Goal: Task Accomplishment & Management: Manage account settings

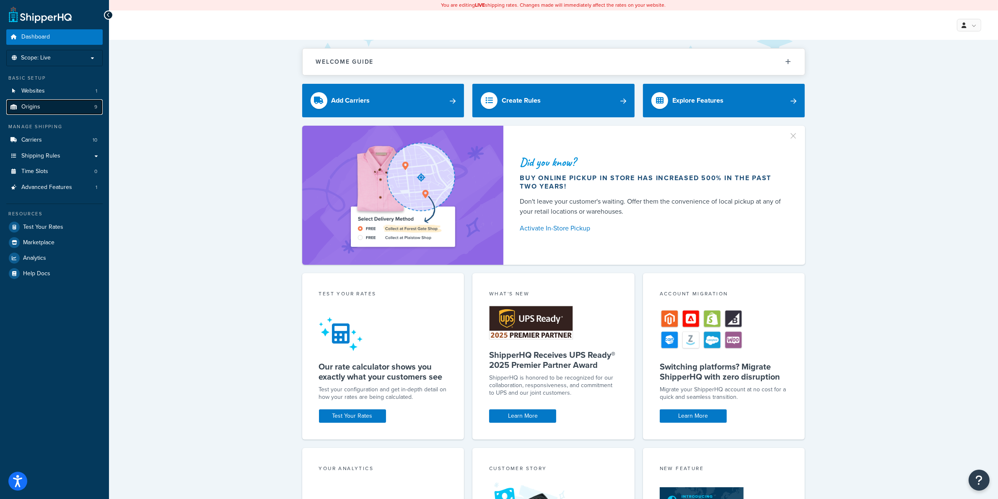
click at [34, 110] on span "Origins" at bounding box center [30, 107] width 19 height 7
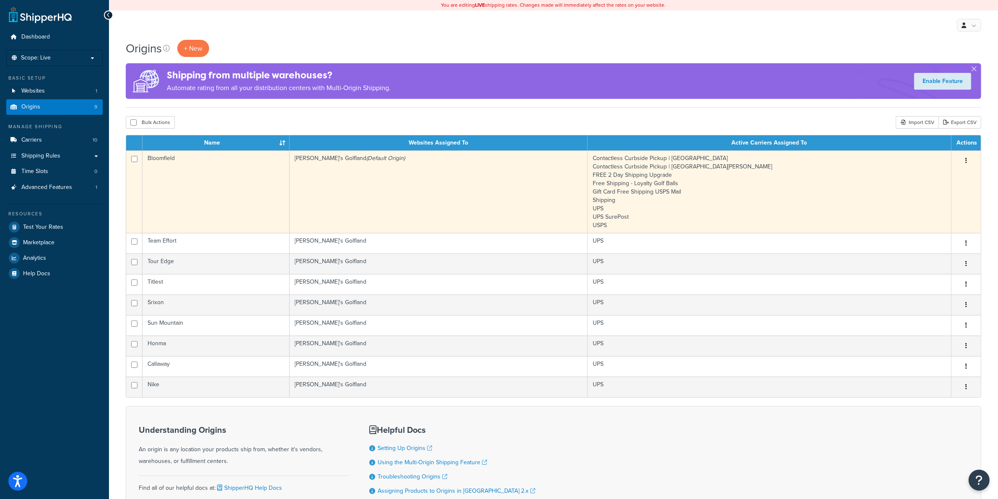
click at [223, 192] on td "Bloomfield" at bounding box center [216, 191] width 147 height 83
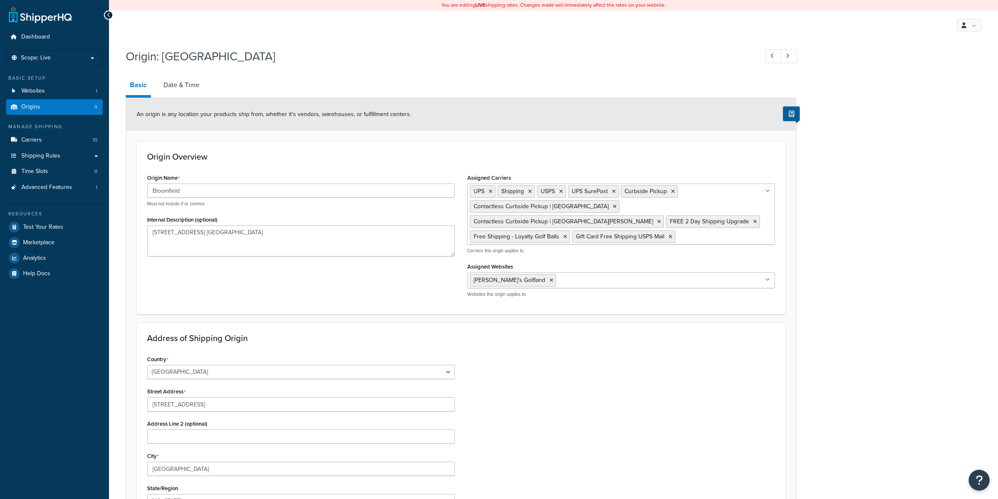
select select "22"
click at [191, 87] on link "Date & Time" at bounding box center [181, 85] width 44 height 20
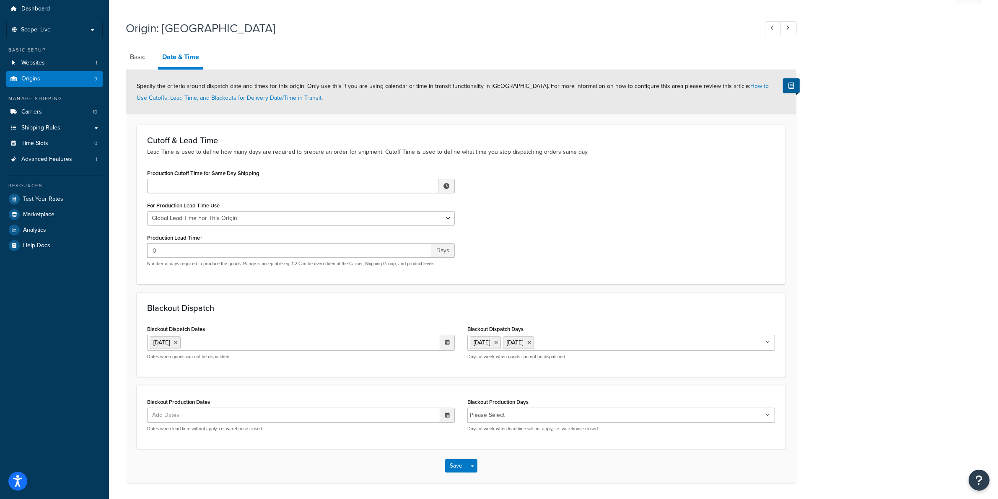
scroll to position [55, 0]
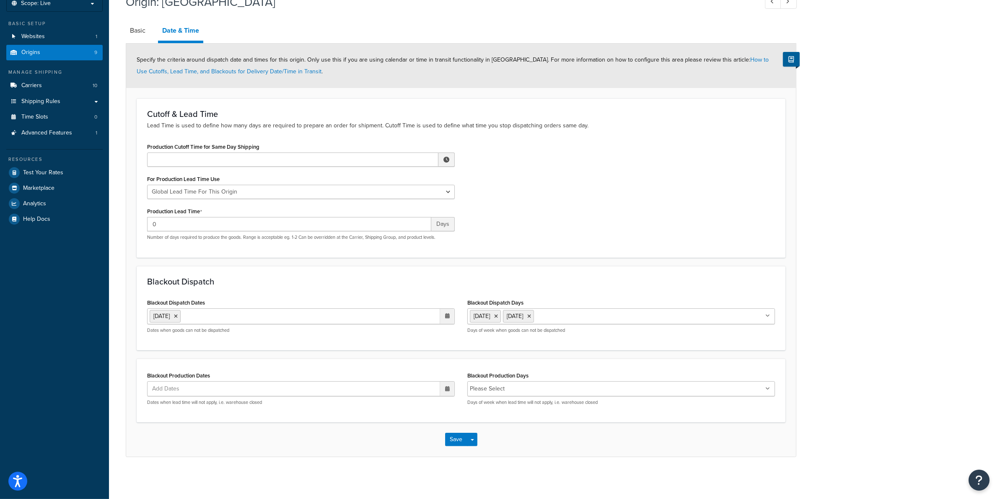
click at [245, 316] on ul "[DATE]" at bounding box center [301, 317] width 308 height 16
click at [240, 285] on div "Blackout Dispatch Blackout Dispatch Dates [DATE] ‹ [DATE] › Su Mo Tu We Th Fr S…" at bounding box center [461, 308] width 649 height 84
click at [47, 86] on link "Carriers 10" at bounding box center [54, 86] width 96 height 16
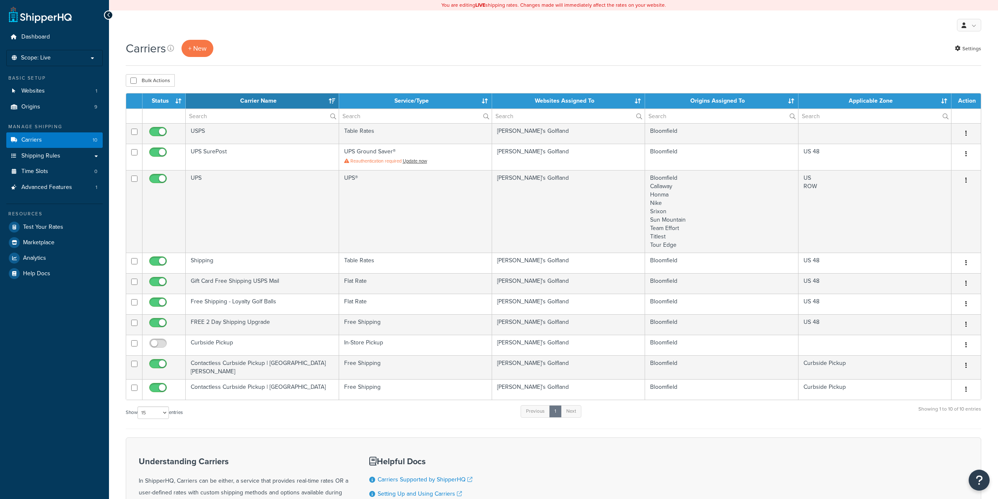
select select "15"
click at [292, 219] on td "UPS" at bounding box center [262, 211] width 153 height 83
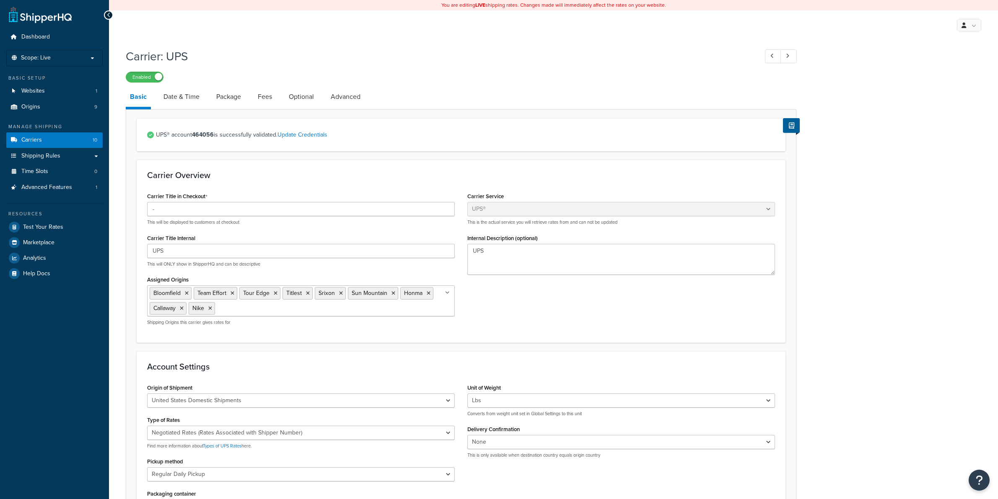
select select "ups"
click at [188, 102] on link "Date & Time" at bounding box center [181, 97] width 44 height 20
select select "yMd"
